Goal: Information Seeking & Learning: Learn about a topic

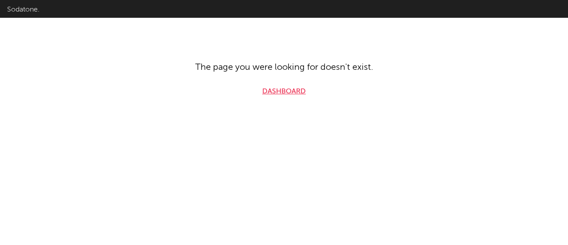
drag, startPoint x: 0, startPoint y: 0, endPoint x: 290, endPoint y: 93, distance: 304.9
click at [290, 93] on link "Dashboard" at bounding box center [283, 91] width 43 height 11
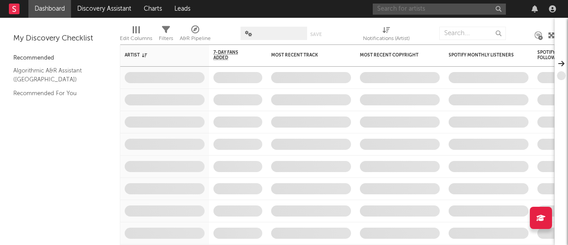
click at [425, 9] on input "text" at bounding box center [439, 9] width 133 height 11
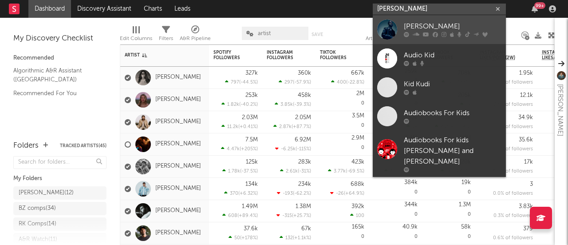
type input "[PERSON_NAME]"
click at [395, 32] on div at bounding box center [387, 30] width 20 height 20
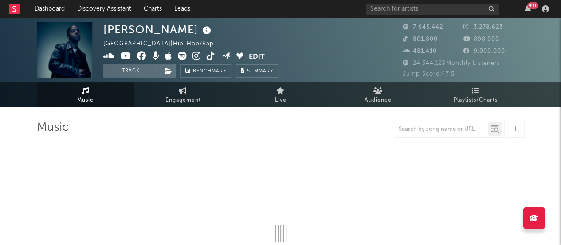
select select "6m"
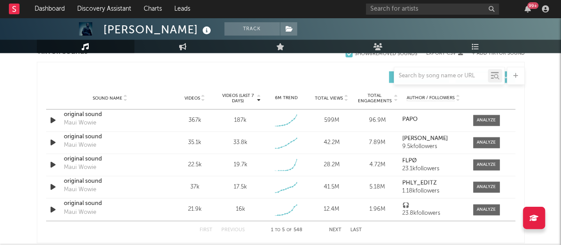
scroll to position [615, 0]
click at [484, 116] on div at bounding box center [486, 119] width 19 height 7
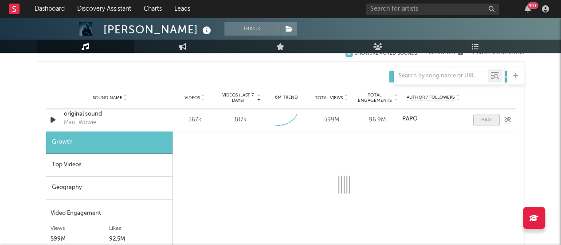
click at [487, 116] on div at bounding box center [487, 119] width 11 height 7
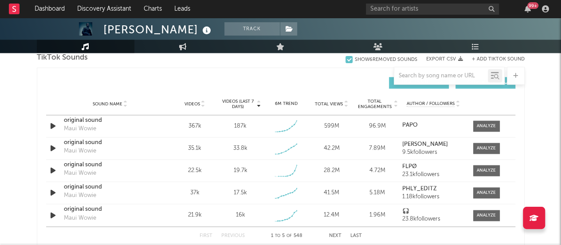
scroll to position [608, 0]
click at [533, 102] on div "[PERSON_NAME] Track [GEOGRAPHIC_DATA] | Hip-Hop/Rap Edit Track Benchmark Summar…" at bounding box center [280, 79] width 561 height 1341
click at [489, 126] on div at bounding box center [486, 126] width 19 height 7
select select "6m"
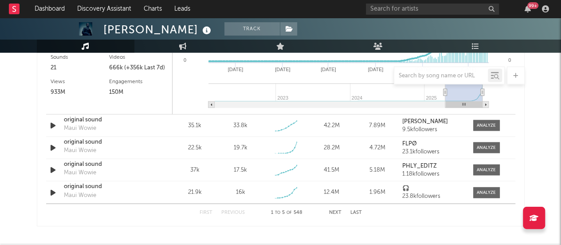
scroll to position [877, 0]
click at [480, 128] on span at bounding box center [487, 124] width 27 height 11
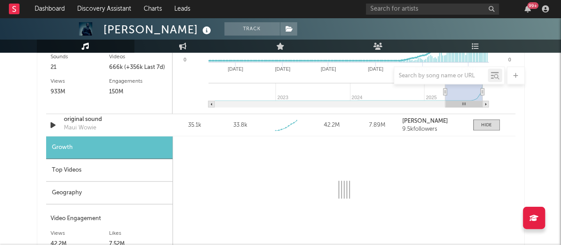
select select "1w"
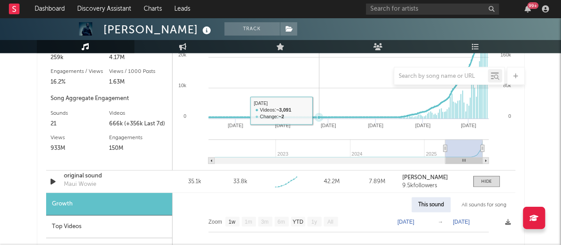
scroll to position [820, 0]
